Goal: Navigation & Orientation: Find specific page/section

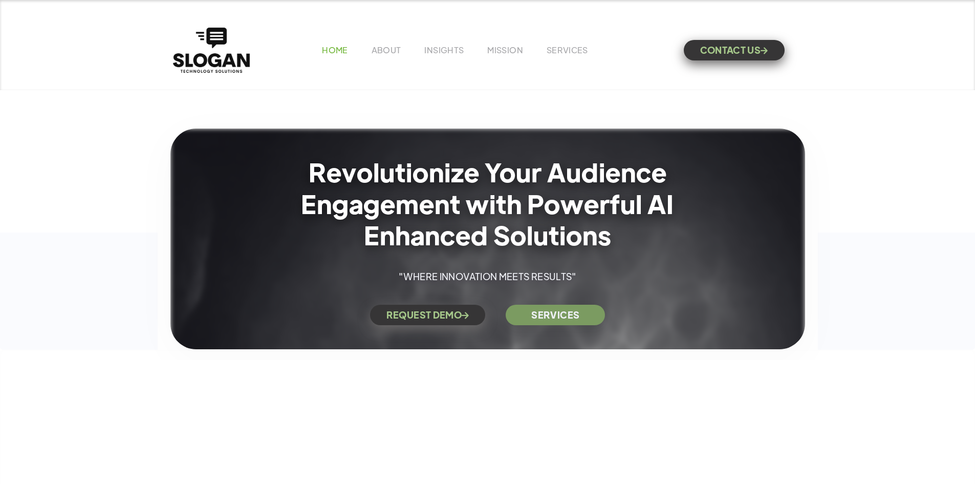
click at [332, 45] on link "HOME" at bounding box center [335, 50] width 26 height 11
click at [336, 52] on link "HOME" at bounding box center [335, 50] width 26 height 11
click at [517, 54] on link "MISSION" at bounding box center [505, 50] width 36 height 11
click at [532, 309] on link "SERVICES" at bounding box center [555, 311] width 99 height 20
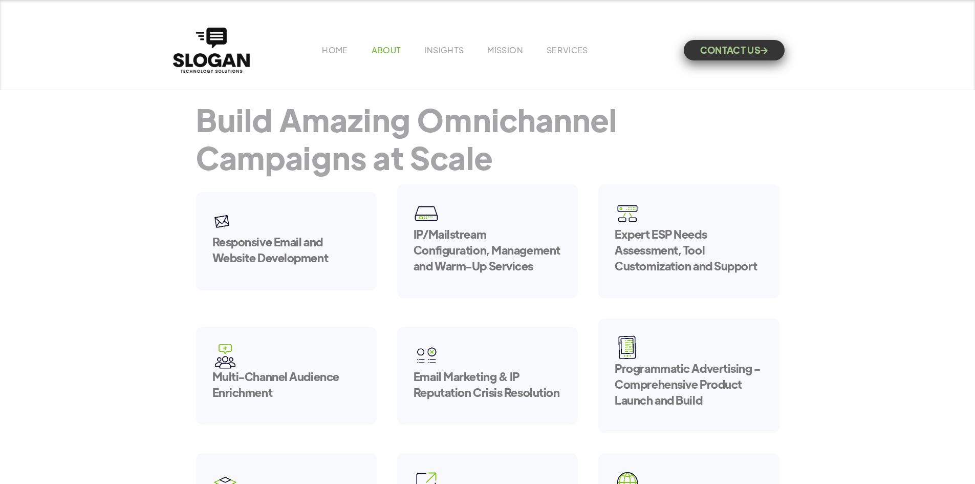
click at [377, 47] on link "ABOUT" at bounding box center [386, 50] width 30 height 11
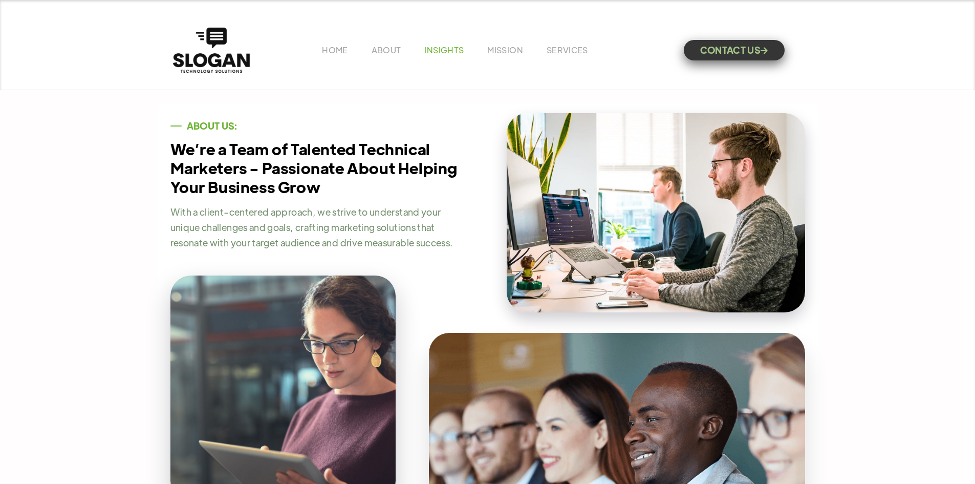
click at [449, 53] on link "INSIGHTS" at bounding box center [443, 50] width 39 height 11
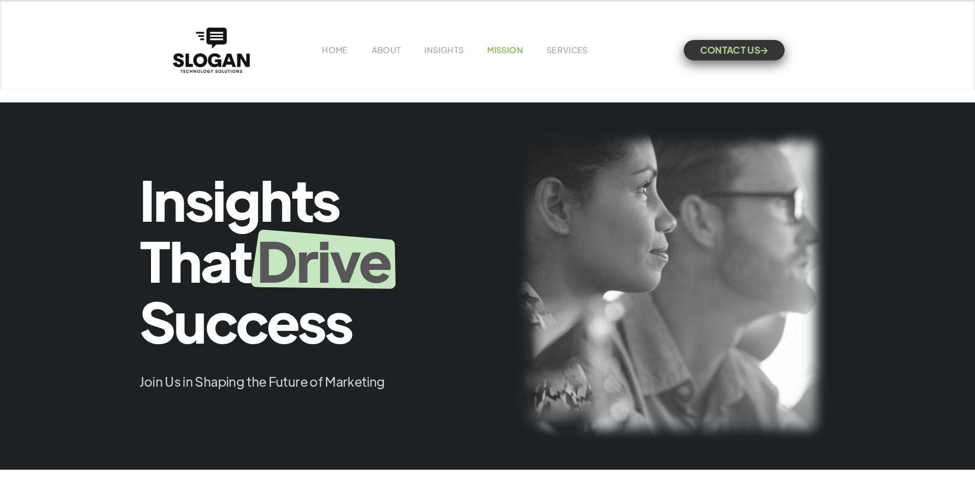
click at [507, 50] on link "MISSION" at bounding box center [505, 50] width 36 height 11
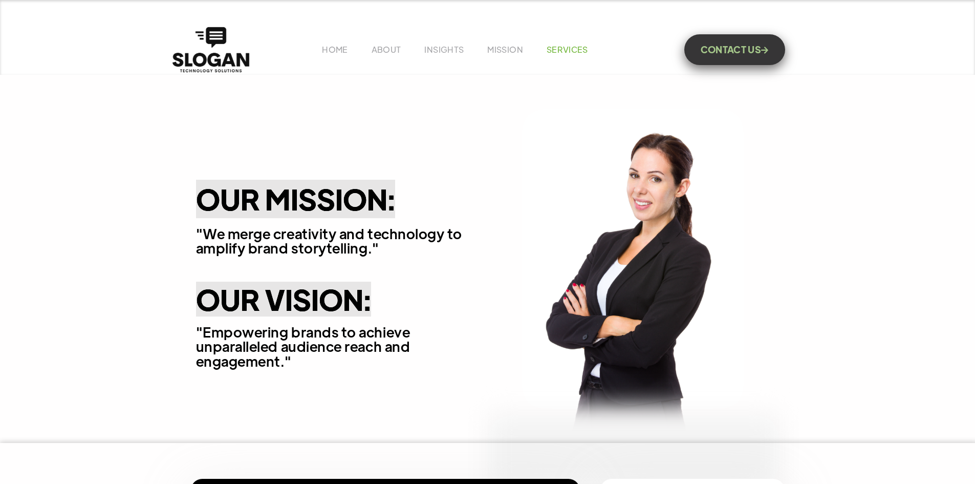
click at [554, 53] on link "SERVICES" at bounding box center [566, 49] width 41 height 11
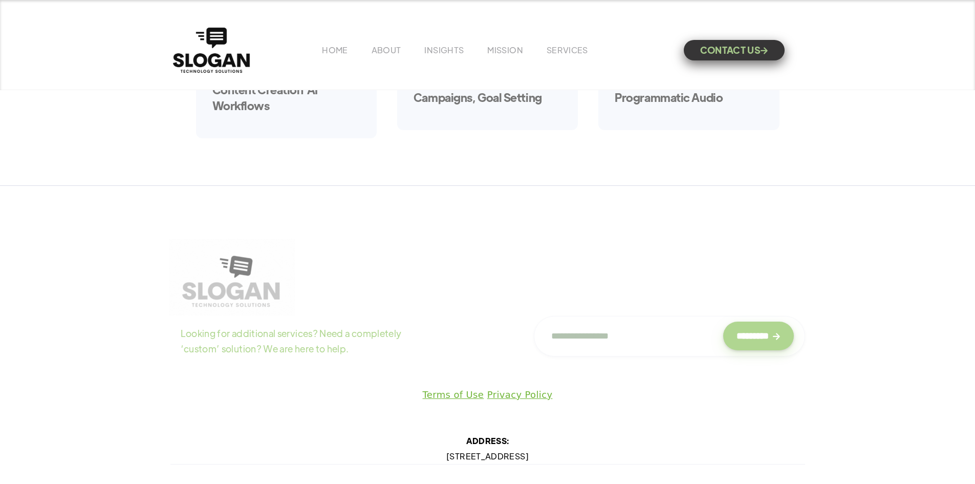
scroll to position [659, 0]
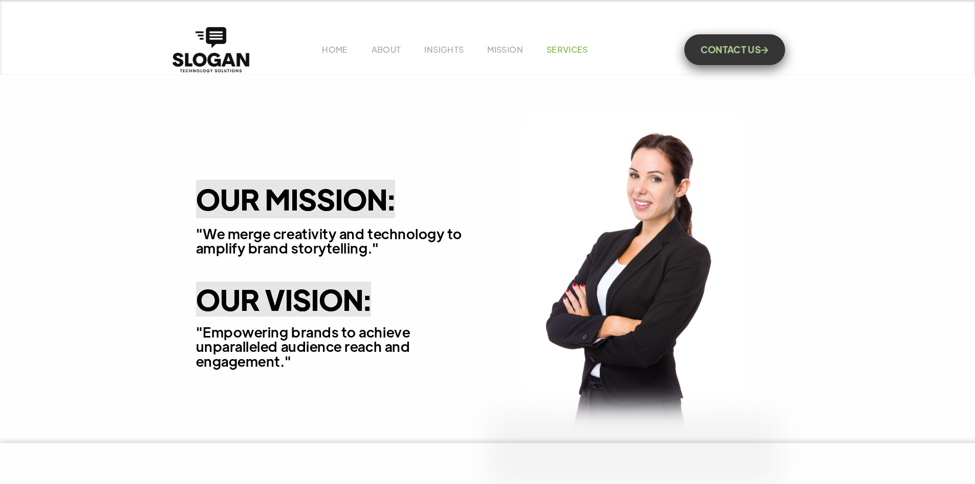
click at [561, 47] on link "SERVICES" at bounding box center [566, 49] width 41 height 11
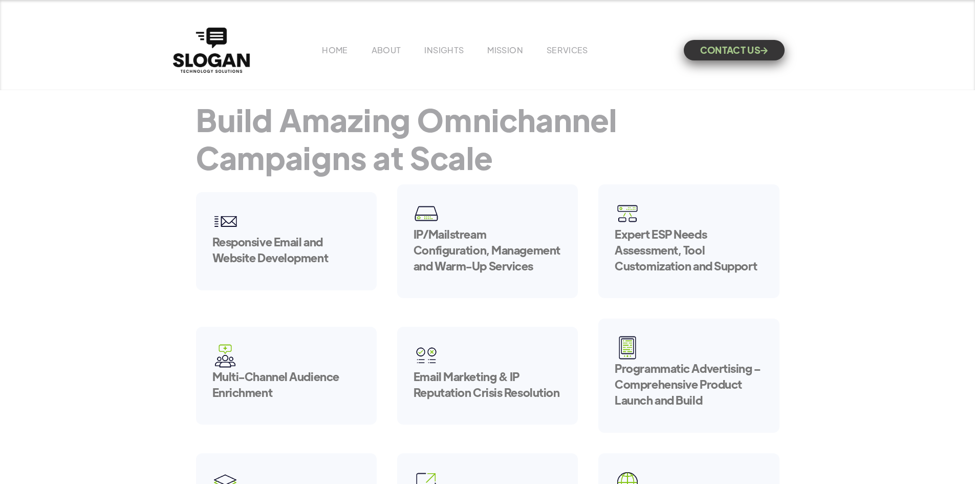
click at [338, 41] on div "HOME ABOUT INSIGHTS MISSION Menu Home V1 Home V2 Home V3 About Team Team Single…" at bounding box center [487, 50] width 634 height 50
click at [338, 57] on div "HOME ABOUT INSIGHTS MISSION Menu Home V1 Home V2 Home V3 About Team Team Single…" at bounding box center [487, 50] width 634 height 50
click at [339, 53] on link "HOME" at bounding box center [335, 50] width 26 height 11
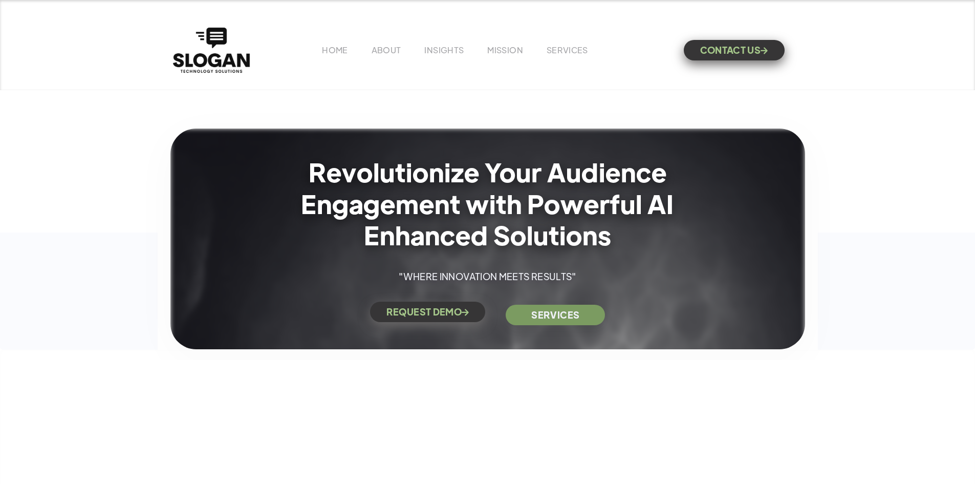
click at [434, 313] on link "REQUEST DEMO " at bounding box center [428, 311] width 116 height 20
